Goal: Task Accomplishment & Management: Use online tool/utility

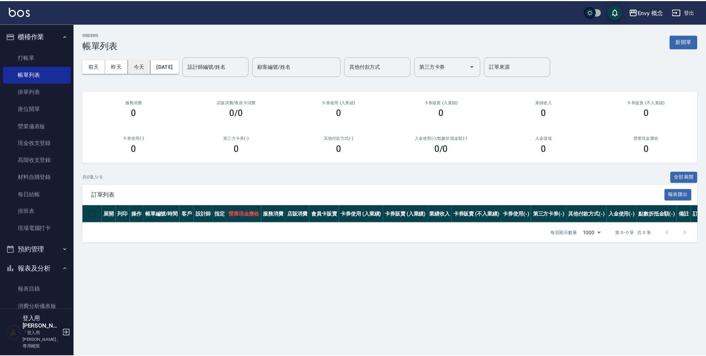
scroll to position [455, 0]
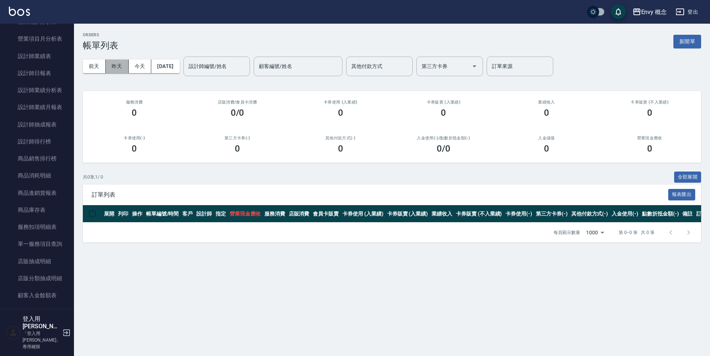
click at [110, 64] on button "昨天" at bounding box center [117, 67] width 23 height 14
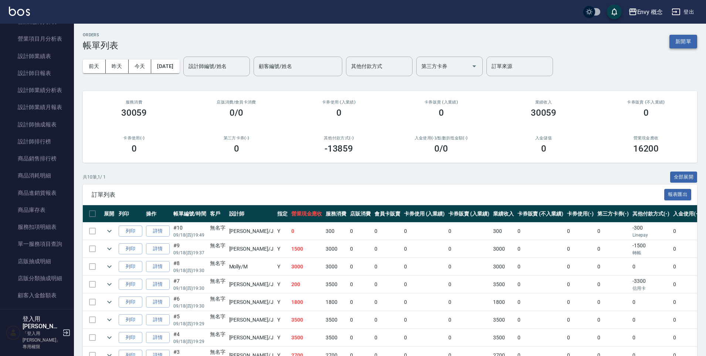
click at [684, 38] on button "新開單" at bounding box center [683, 42] width 28 height 14
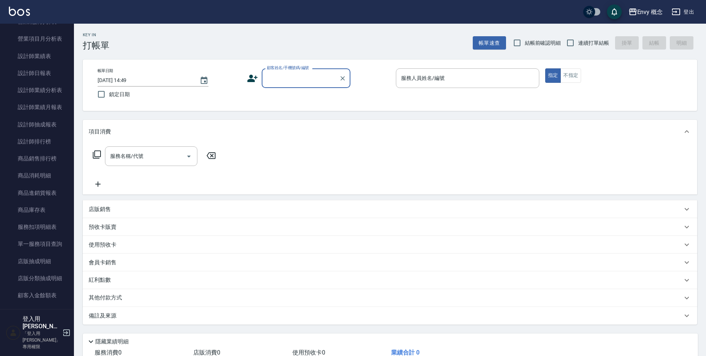
click at [289, 75] on input "顧客姓名/手機號碼/編號" at bounding box center [300, 78] width 71 height 13
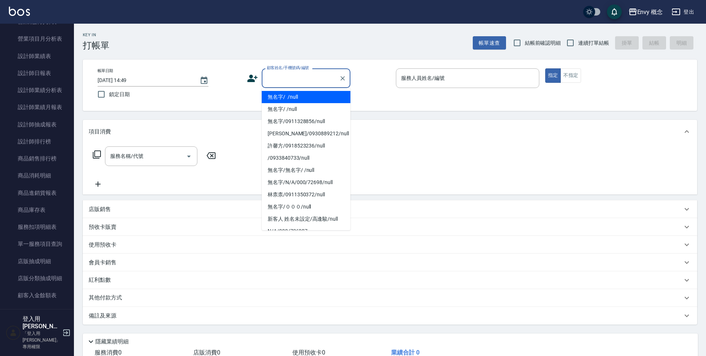
click at [288, 96] on li "無名字/ /null" at bounding box center [306, 97] width 89 height 12
type input "無名字/ /null"
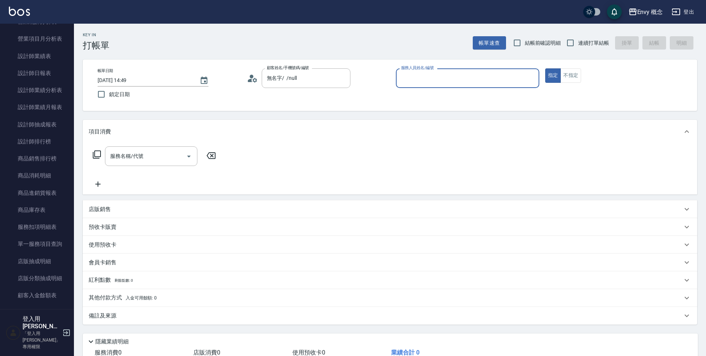
click at [443, 82] on input "服務人員姓名/編號" at bounding box center [467, 78] width 137 height 13
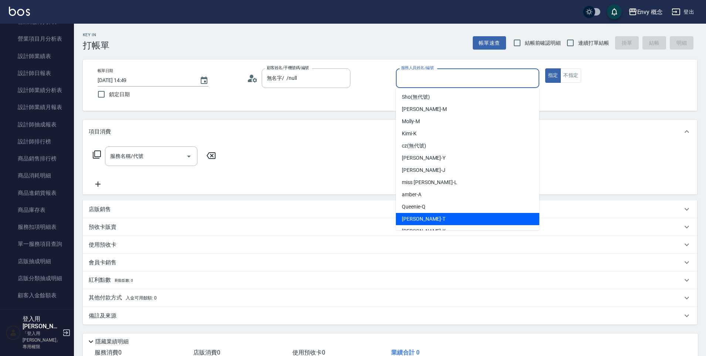
click at [433, 218] on div "[PERSON_NAME]" at bounding box center [467, 219] width 143 height 12
type input "[PERSON_NAME]"
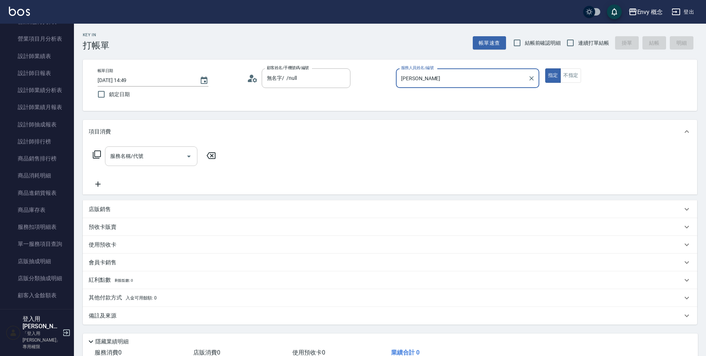
click at [168, 150] on input "服務名稱/代號" at bounding box center [145, 156] width 75 height 13
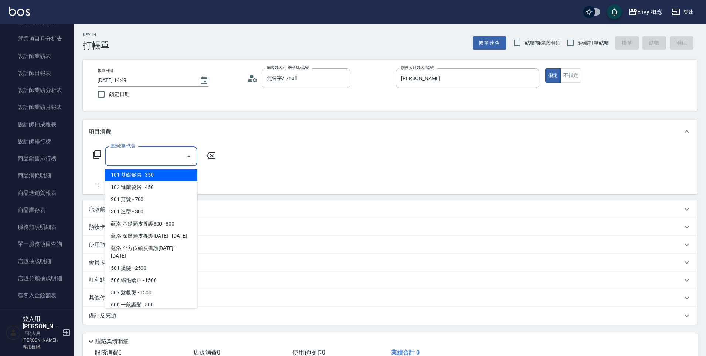
type input "101 基礎髮浴 (101)"
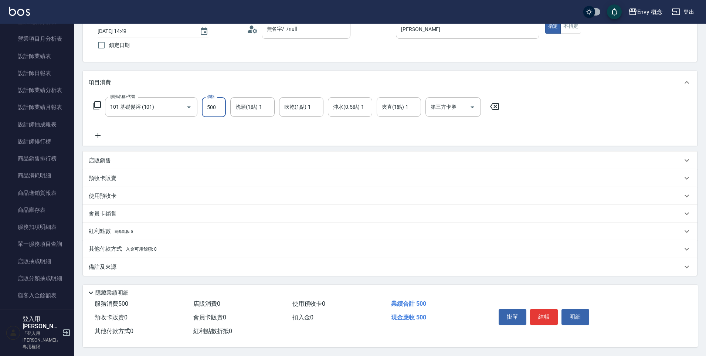
scroll to position [52, 0]
type input "500"
click at [549, 316] on button "結帳" at bounding box center [544, 317] width 28 height 16
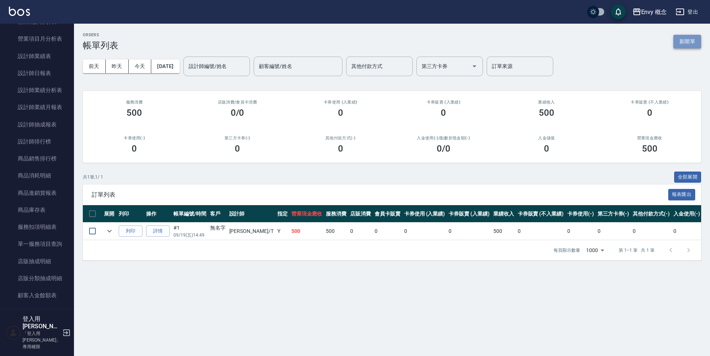
click at [691, 43] on button "新開單" at bounding box center [687, 42] width 28 height 14
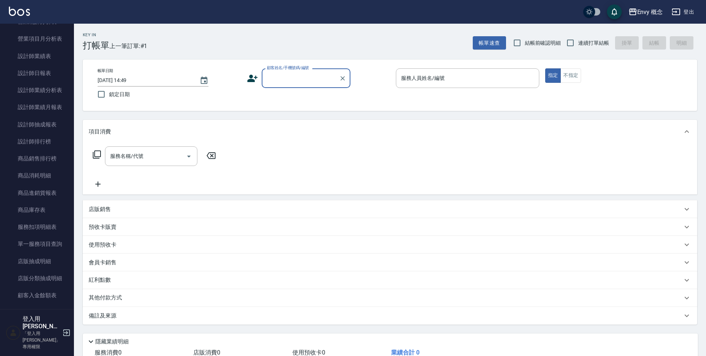
click at [279, 79] on input "顧客姓名/手機號碼/編號" at bounding box center [300, 78] width 71 height 13
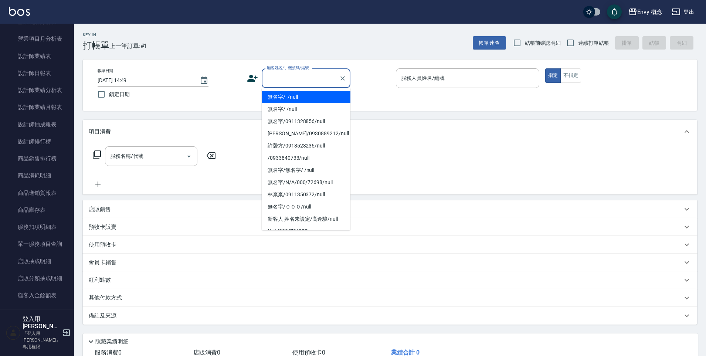
click at [283, 95] on li "無名字/ /null" at bounding box center [306, 97] width 89 height 12
type input "無名字/ /null"
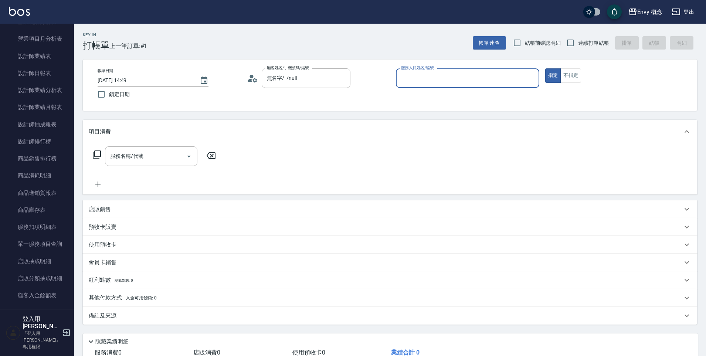
click at [418, 77] on input "服務人員姓名/編號" at bounding box center [467, 78] width 137 height 13
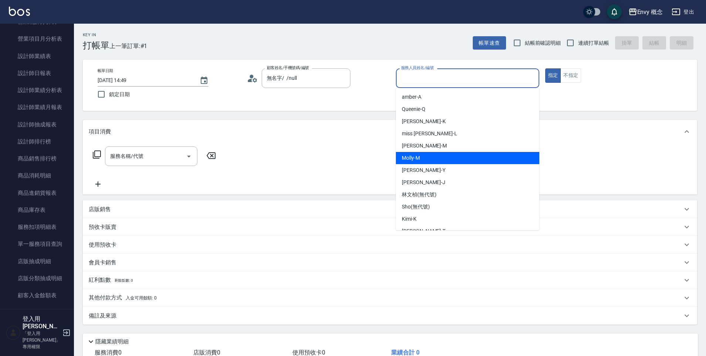
click at [435, 156] on div "[PERSON_NAME]" at bounding box center [467, 158] width 143 height 12
type input "[PERSON_NAME]"
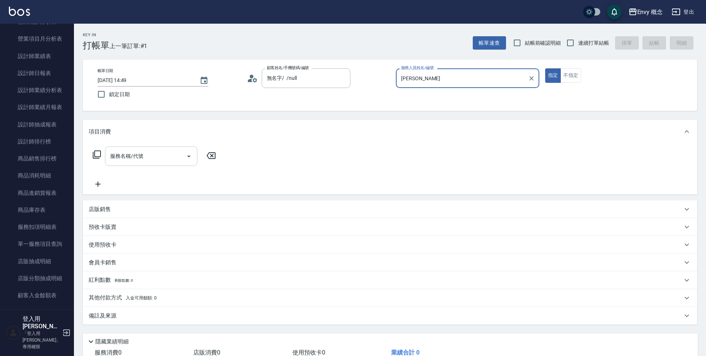
click at [145, 150] on input "服務名稱/代號" at bounding box center [145, 156] width 75 height 13
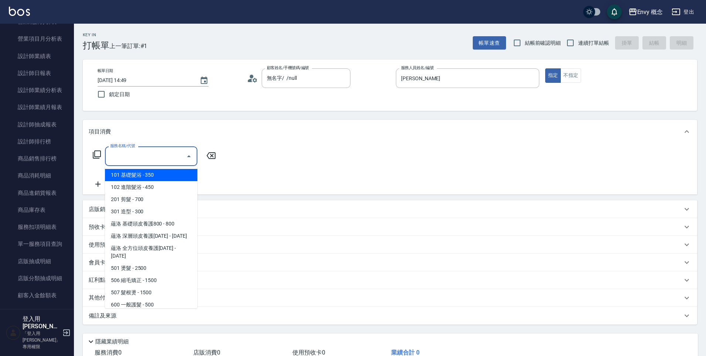
type input "101 基礎髮浴 (101)"
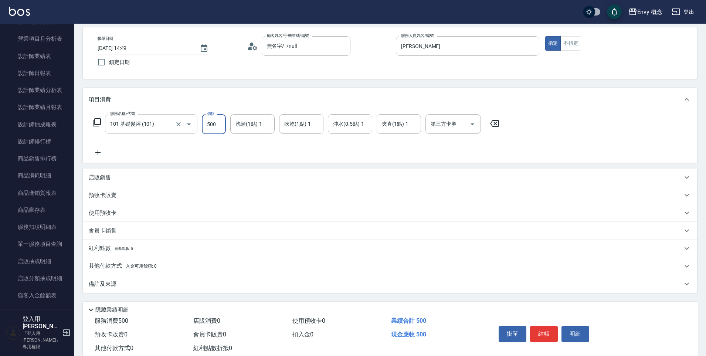
scroll to position [52, 0]
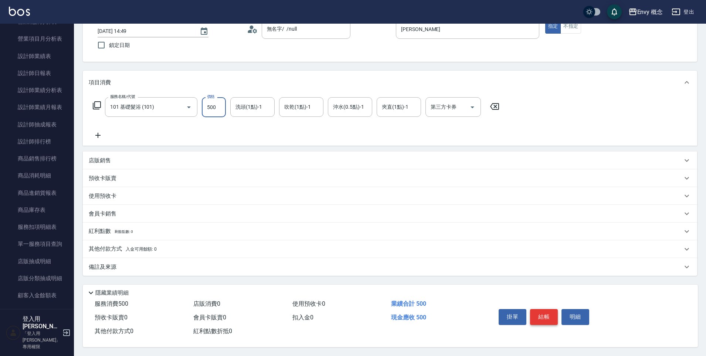
type input "500"
click at [543, 313] on button "結帳" at bounding box center [544, 317] width 28 height 16
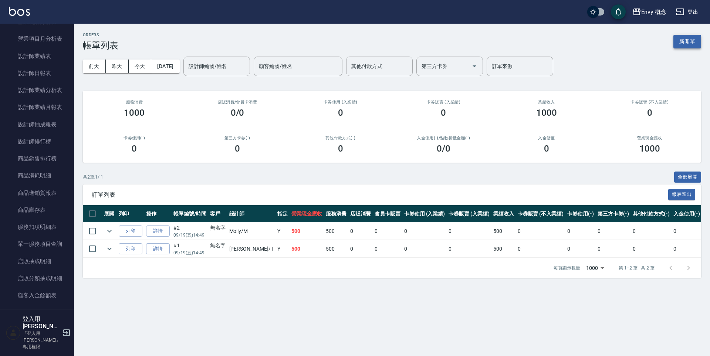
click at [688, 39] on button "新開單" at bounding box center [687, 42] width 28 height 14
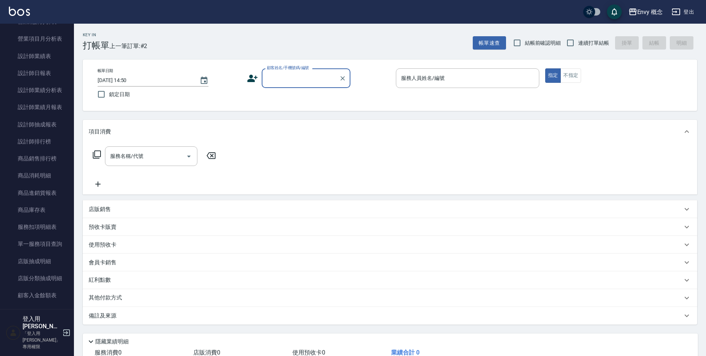
click at [309, 84] on input "顧客姓名/手機號碼/編號" at bounding box center [300, 78] width 71 height 13
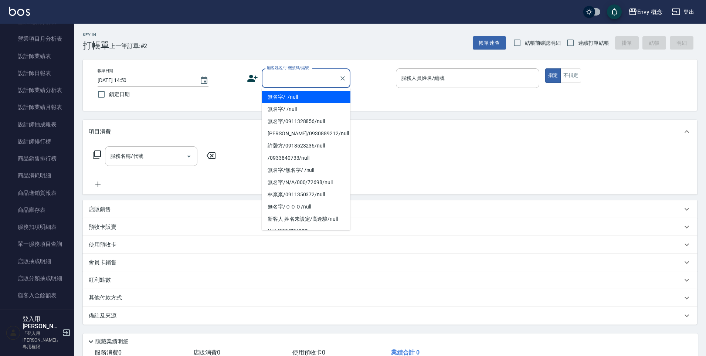
click at [304, 100] on li "無名字/ /null" at bounding box center [306, 97] width 89 height 12
type input "無名字/ /null"
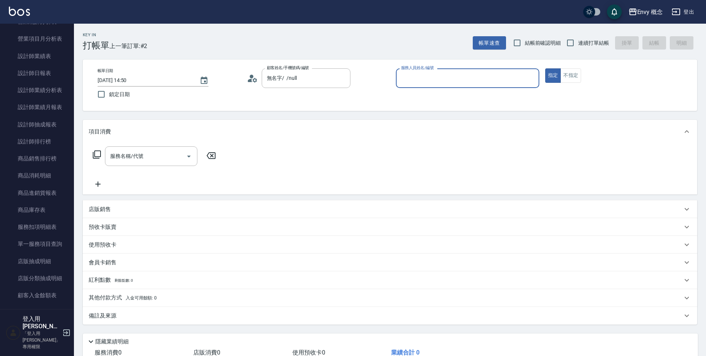
click at [421, 73] on input "服務人員姓名/編號" at bounding box center [467, 78] width 137 height 13
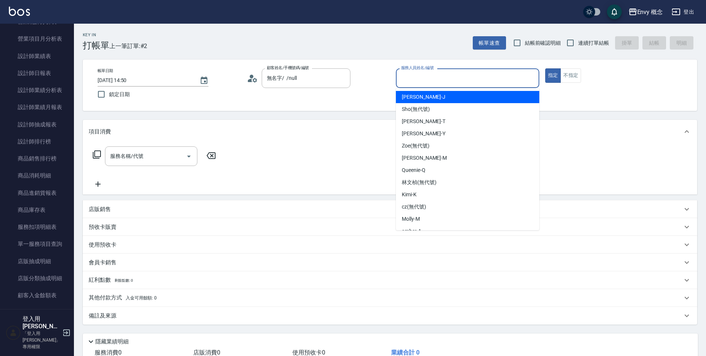
drag, startPoint x: 423, startPoint y: 97, endPoint x: 386, endPoint y: 107, distance: 37.6
click at [422, 97] on div "[PERSON_NAME]" at bounding box center [467, 97] width 143 height 12
type input "[PERSON_NAME]"
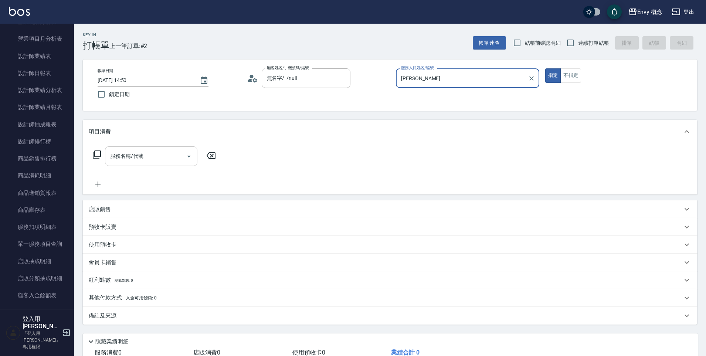
click at [168, 163] on div "服務名稱/代號" at bounding box center [151, 156] width 92 height 20
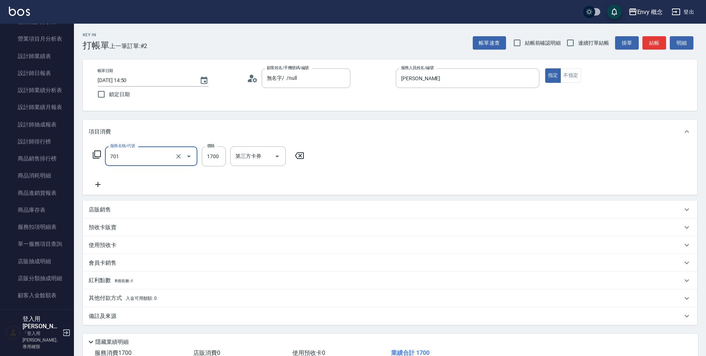
type input "701 染髮(701)"
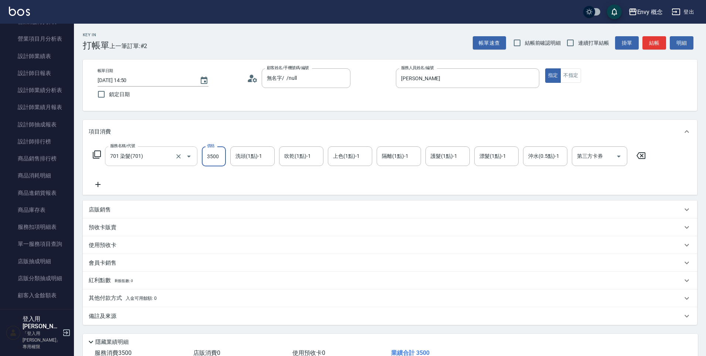
scroll to position [52, 0]
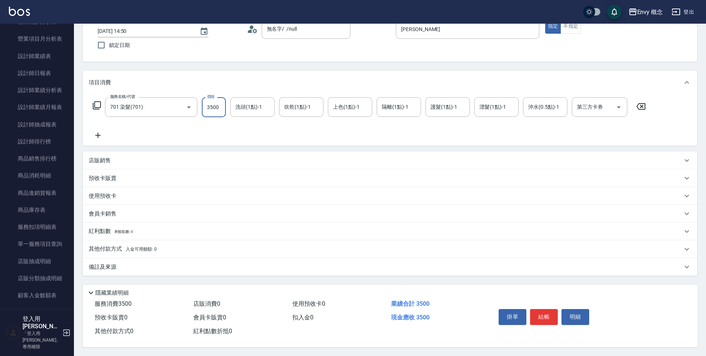
type input "3500"
click at [112, 245] on p "其他付款方式 入金可用餘額: 0" at bounding box center [123, 249] width 68 height 8
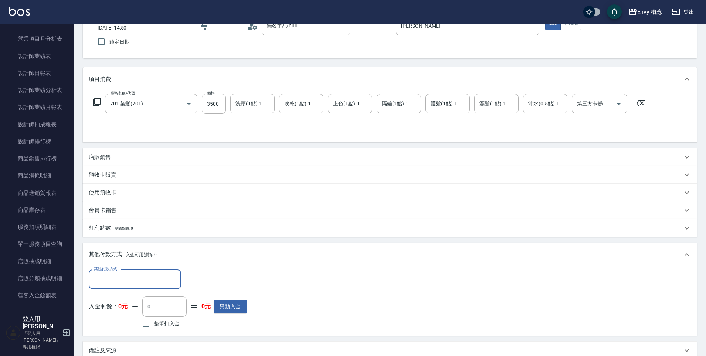
scroll to position [0, 0]
click at [126, 271] on div "其他付款方式" at bounding box center [135, 279] width 92 height 20
click at [129, 248] on span "信用卡" at bounding box center [135, 248] width 92 height 12
type input "信用卡"
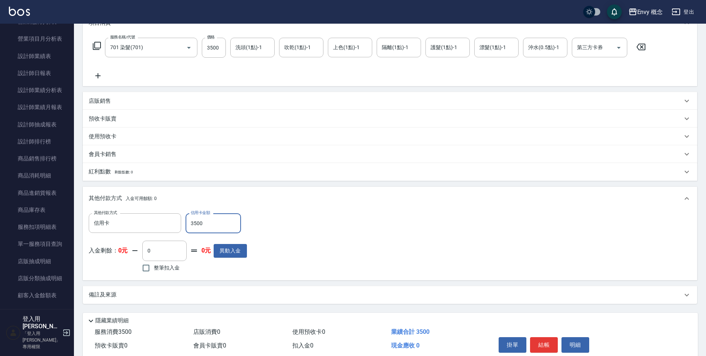
scroll to position [140, 0]
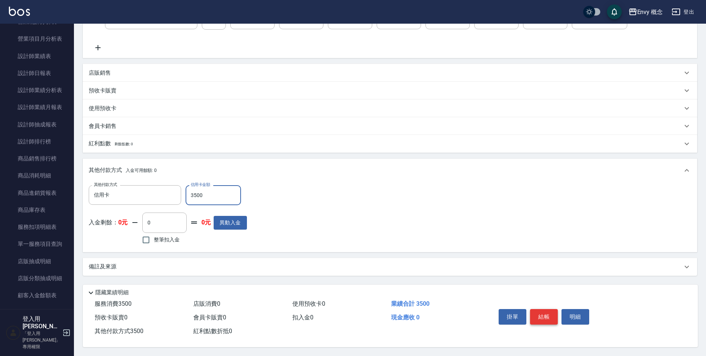
type input "3500"
click at [541, 311] on button "結帳" at bounding box center [544, 317] width 28 height 16
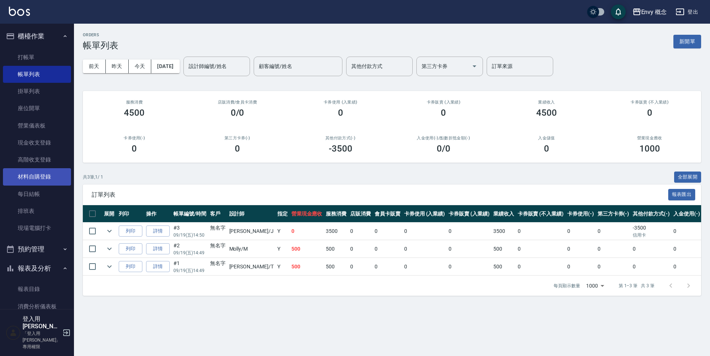
click at [50, 174] on link "材料自購登錄" at bounding box center [37, 176] width 68 height 17
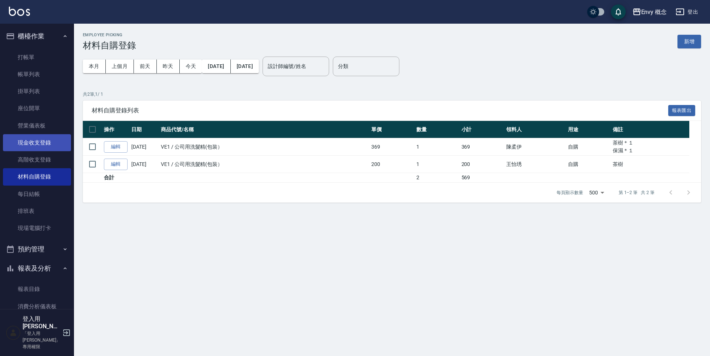
click at [47, 145] on link "現金收支登錄" at bounding box center [37, 142] width 68 height 17
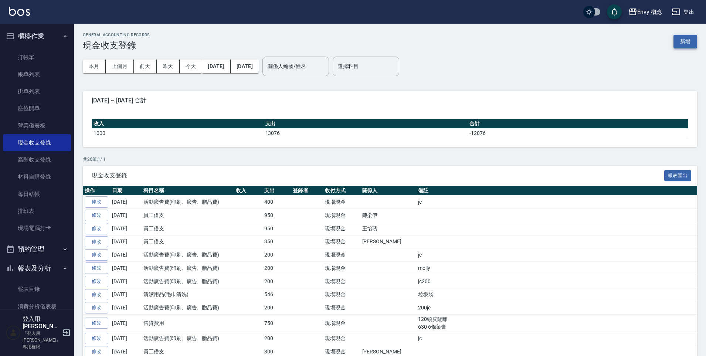
click at [681, 41] on button "新增" at bounding box center [686, 42] width 24 height 14
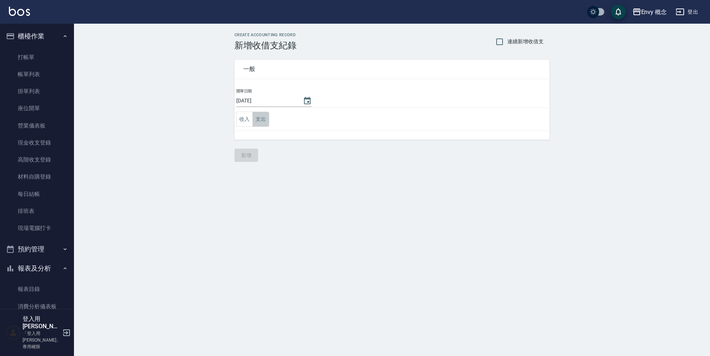
click at [261, 120] on button "支出" at bounding box center [260, 119] width 17 height 15
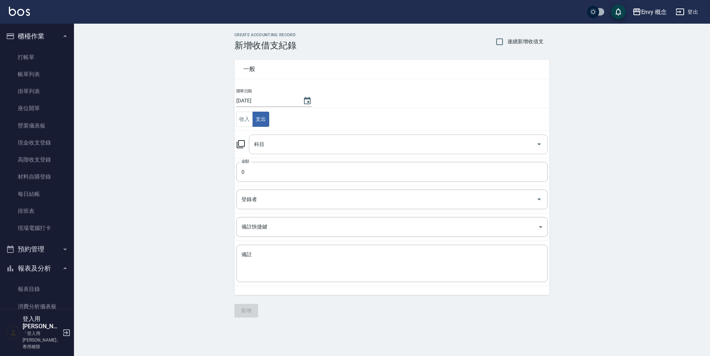
click at [302, 148] on input "科目" at bounding box center [392, 144] width 281 height 13
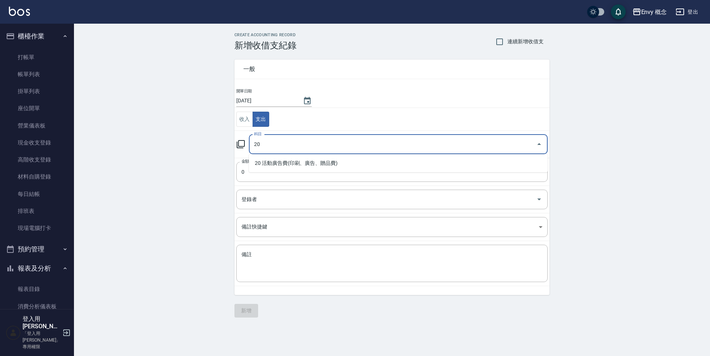
type input "2"
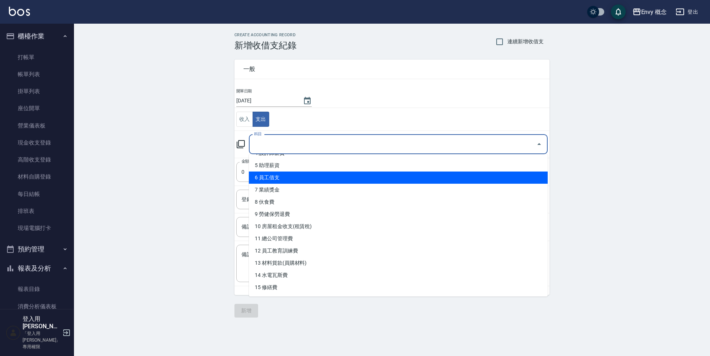
scroll to position [59, 0]
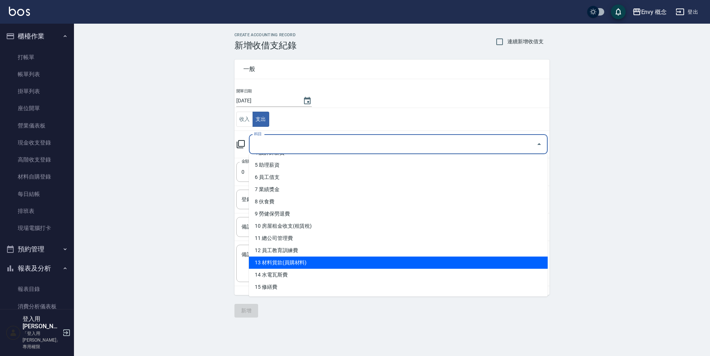
click at [292, 265] on li "13 材料貨款(員購材料)" at bounding box center [398, 263] width 299 height 12
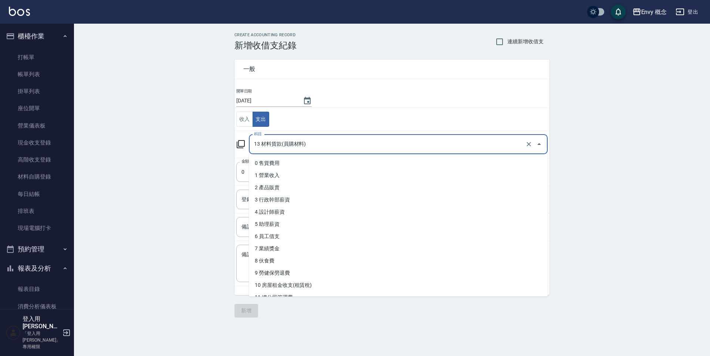
click at [302, 146] on input "13 材料貨款(員購材料)" at bounding box center [387, 144] width 271 height 13
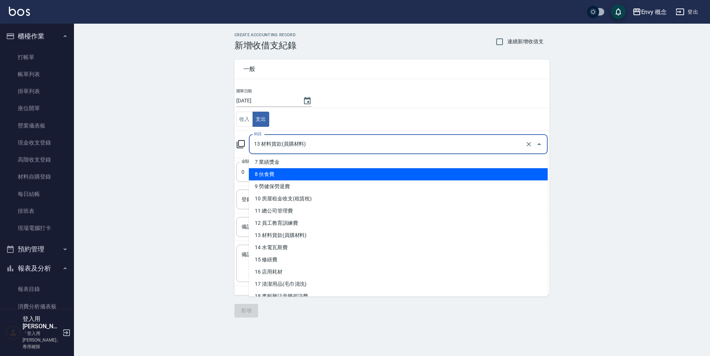
scroll to position [87, 0]
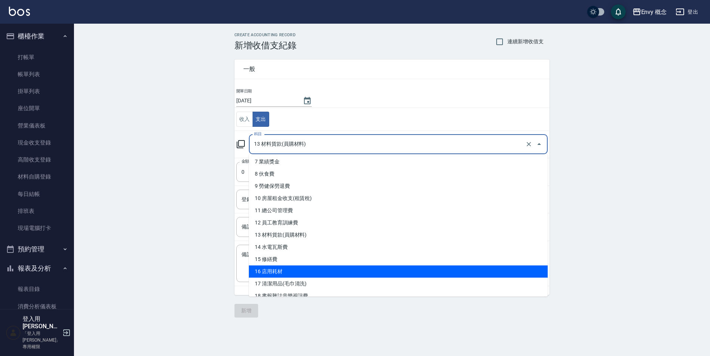
click at [299, 274] on li "16 店用耗材" at bounding box center [398, 271] width 299 height 12
type input "16 店用耗材"
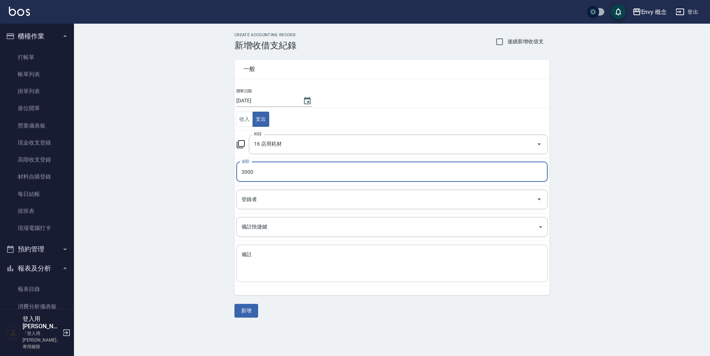
type input "3000"
click at [307, 261] on textarea "備註" at bounding box center [391, 263] width 301 height 25
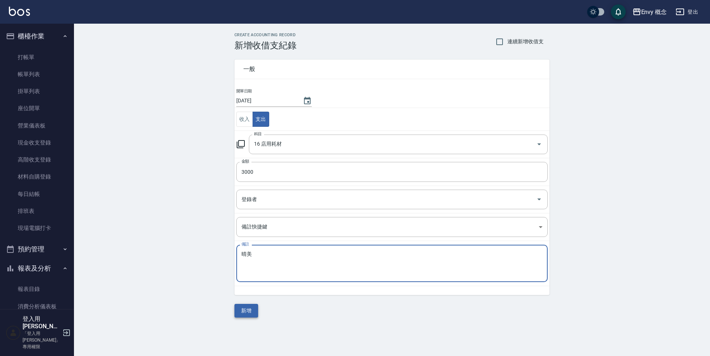
type textarea "晴美"
click at [255, 306] on button "新增" at bounding box center [246, 311] width 24 height 14
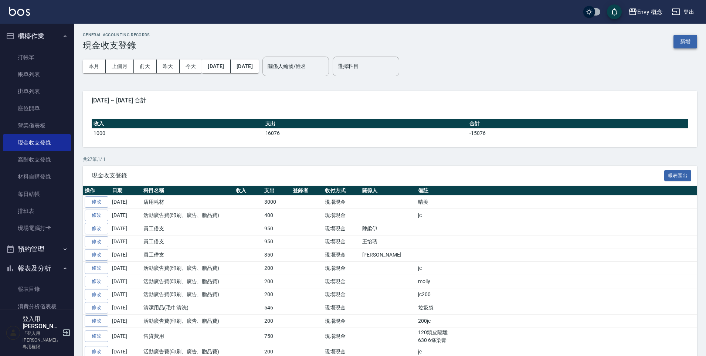
click at [688, 41] on button "新增" at bounding box center [686, 42] width 24 height 14
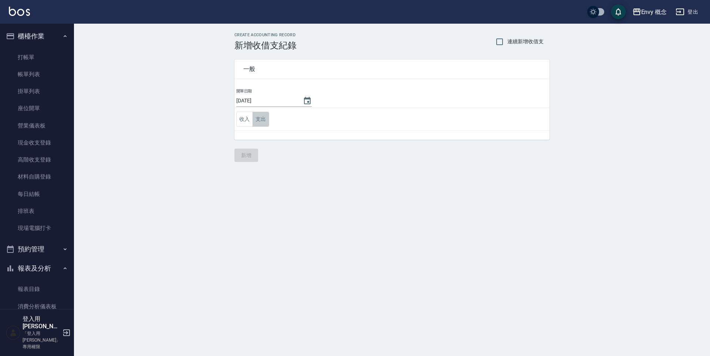
click at [260, 115] on button "支出" at bounding box center [260, 119] width 17 height 15
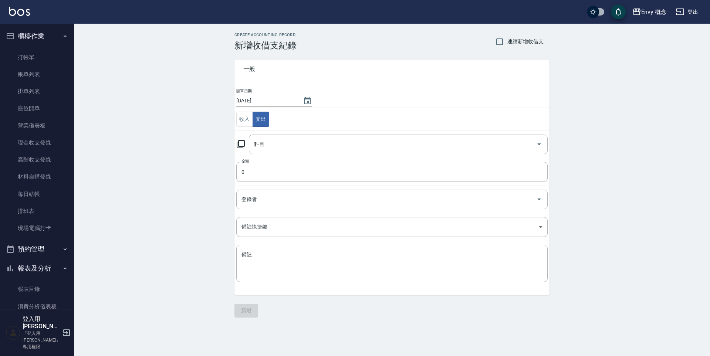
click at [264, 142] on div "科目 科目" at bounding box center [398, 145] width 299 height 20
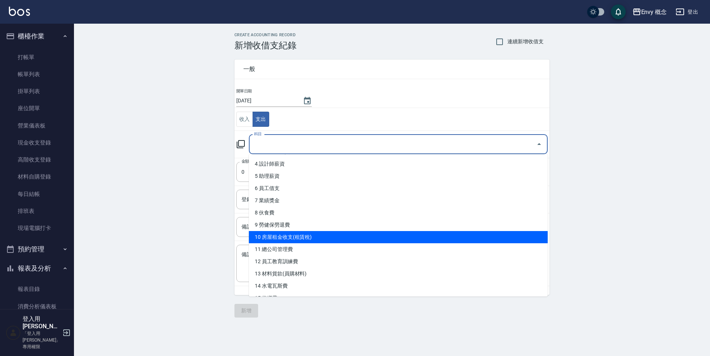
scroll to position [63, 0]
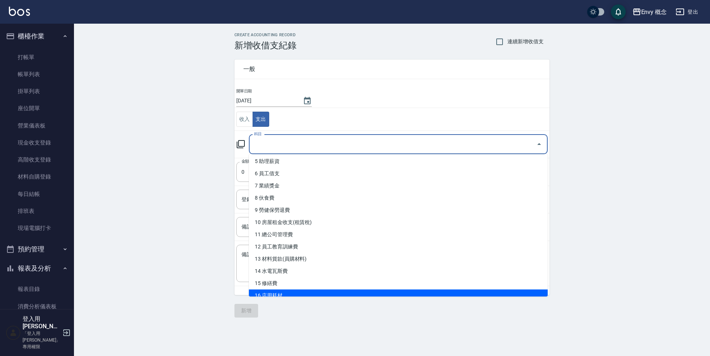
click at [301, 297] on div "一般 開單日期 [DATE] 收入 支出 科目 科目 金額 0 金額 登錄者 登錄者 備註快捷鍵 ​ 備註快捷鍵 備註 x 備註 新增" at bounding box center [391, 184] width 315 height 267
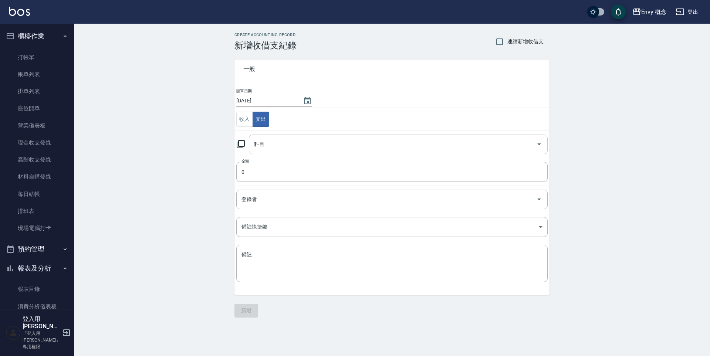
click at [284, 150] on input "科目" at bounding box center [392, 144] width 281 height 13
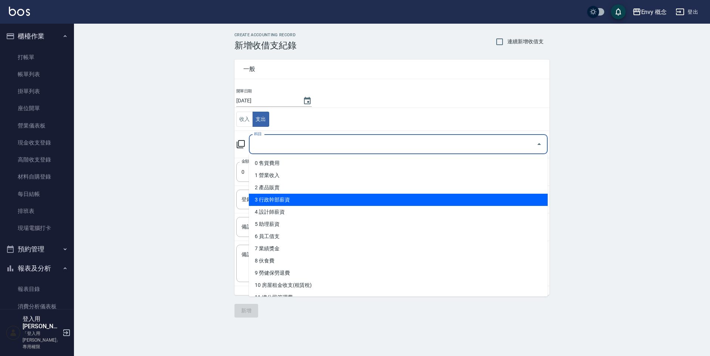
scroll to position [150, 0]
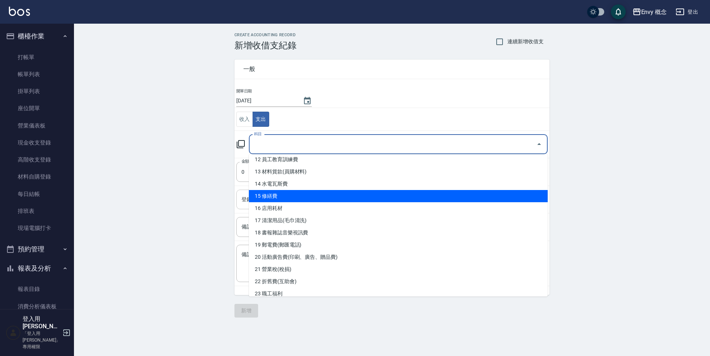
click at [288, 201] on li "15 修繕費" at bounding box center [398, 196] width 299 height 12
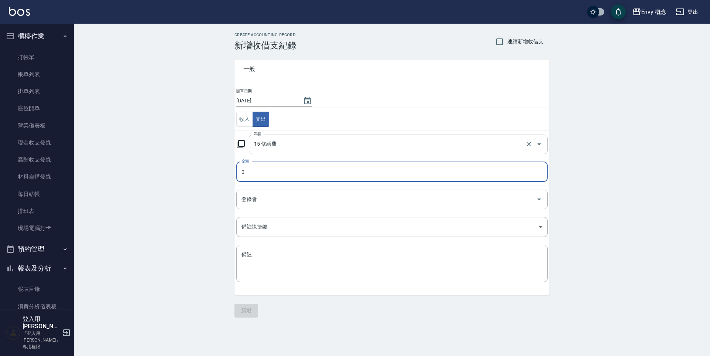
click at [300, 145] on input "15 修繕費" at bounding box center [387, 144] width 271 height 13
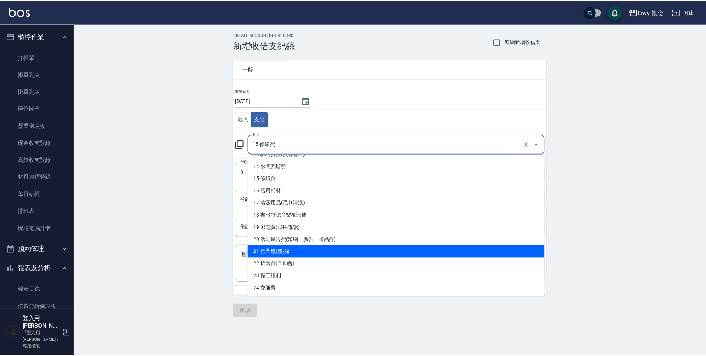
scroll to position [166, 0]
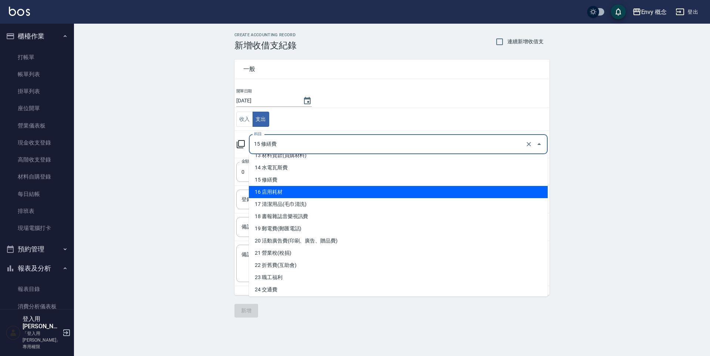
click at [297, 188] on li "16 店用耗材" at bounding box center [398, 192] width 299 height 12
type input "16 店用耗材"
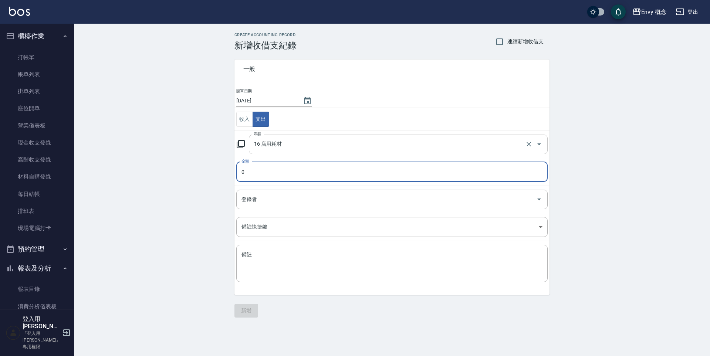
type input "0"
click at [262, 258] on textarea "備註" at bounding box center [391, 263] width 301 height 25
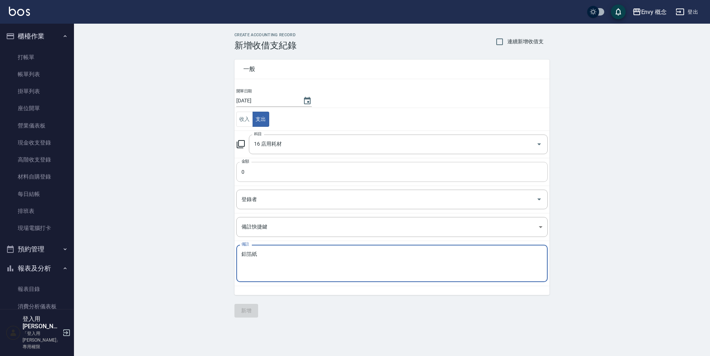
type textarea "鋁箔紙"
click at [276, 172] on input "0" at bounding box center [391, 172] width 311 height 20
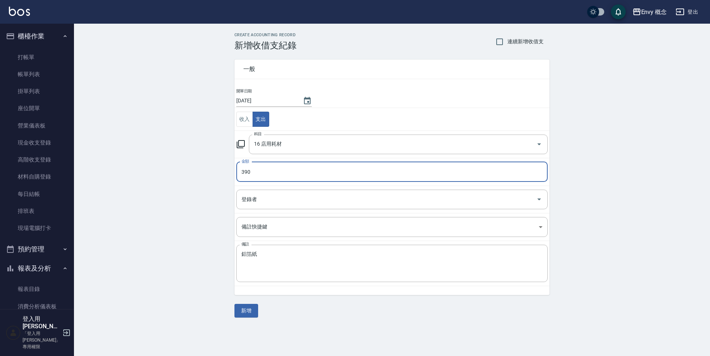
type input "390"
click at [250, 311] on button "新增" at bounding box center [246, 311] width 24 height 14
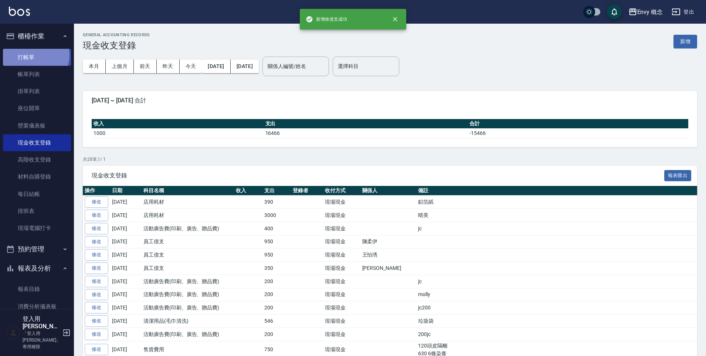
click at [34, 55] on link "打帳單" at bounding box center [37, 57] width 68 height 17
